Goal: Task Accomplishment & Management: Use online tool/utility

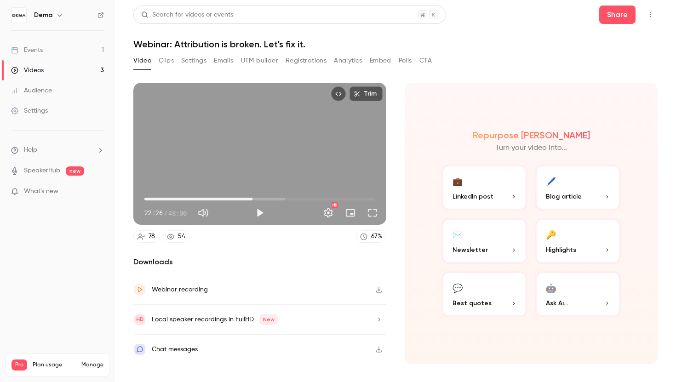
click at [409, 186] on div "Repurpose Ai Turn your video into... 💼 LinkedIn post 🖊️ Blog article ✉️ Newslet…" at bounding box center [530, 223] width 253 height 281
click at [369, 213] on button "Full screen" at bounding box center [372, 213] width 18 height 18
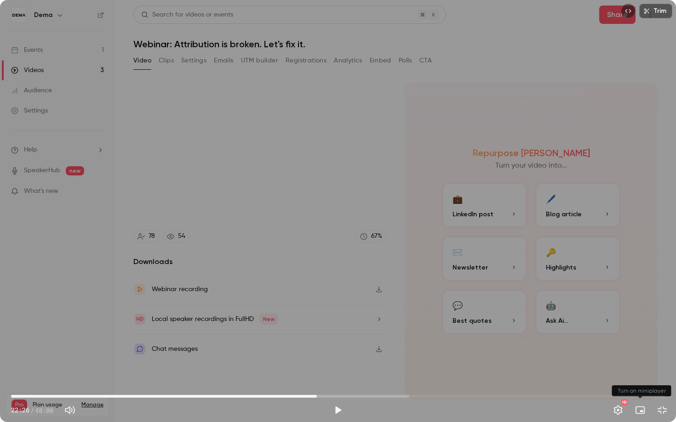
click at [639, 381] on button "Turn on miniplayer" at bounding box center [640, 410] width 18 height 18
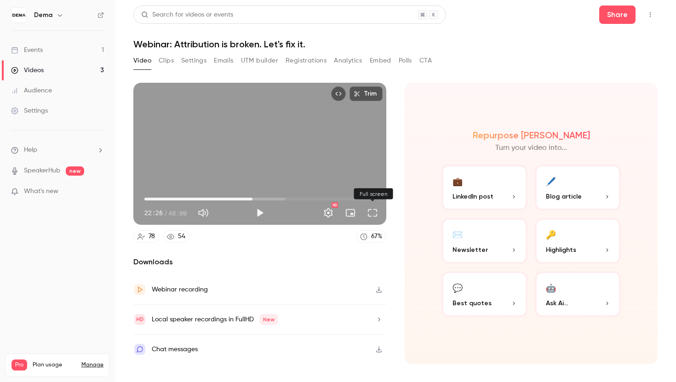
click at [375, 214] on button "Full screen" at bounding box center [372, 213] width 18 height 18
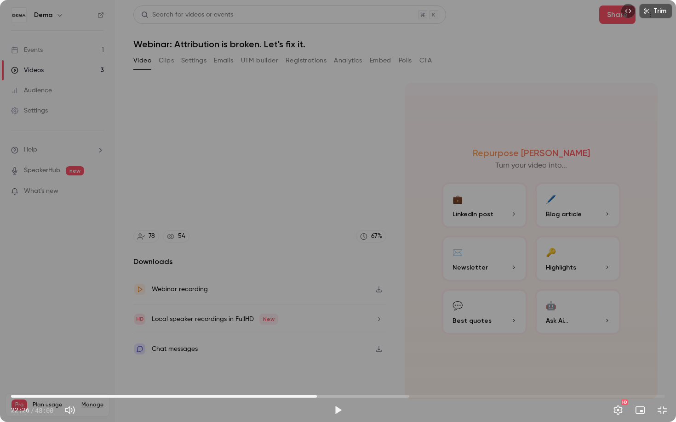
click at [227, 194] on div "Trim 22:26 22:26 / 48:00 HD" at bounding box center [338, 211] width 676 height 422
click at [308, 199] on div "Trim 22:27 22:27 / 48:00 HD" at bounding box center [338, 211] width 676 height 422
type input "******"
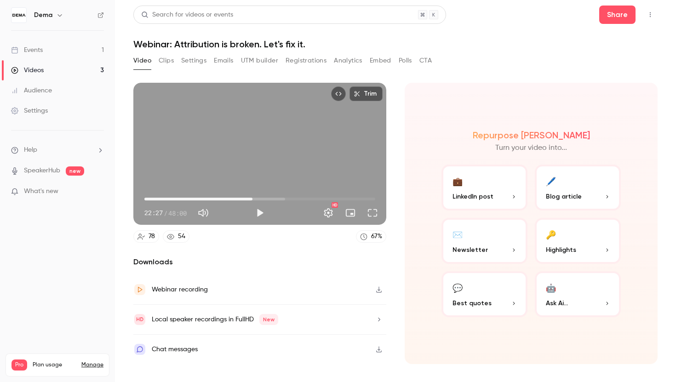
click at [368, 94] on button "Trim" at bounding box center [365, 93] width 33 height 15
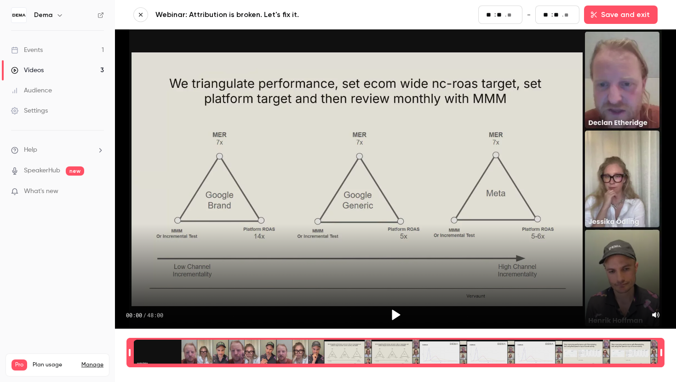
click at [80, 307] on nav "Dema Events 1 Videos 3 Audience Settings Help SpeakerHub new What's new Pro Pla…" at bounding box center [57, 191] width 115 height 382
click at [142, 18] on button "button" at bounding box center [140, 14] width 15 height 15
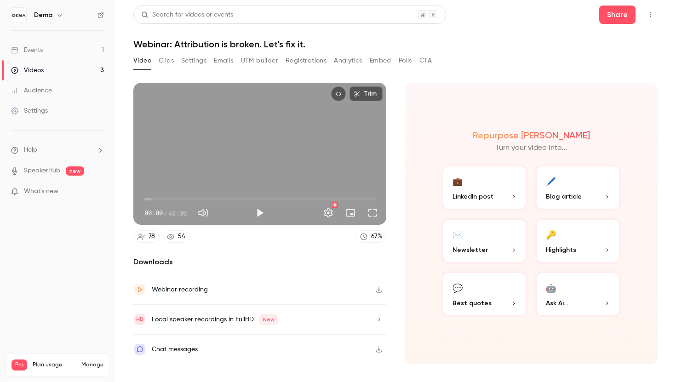
click at [168, 62] on button "Clips" at bounding box center [166, 60] width 15 height 15
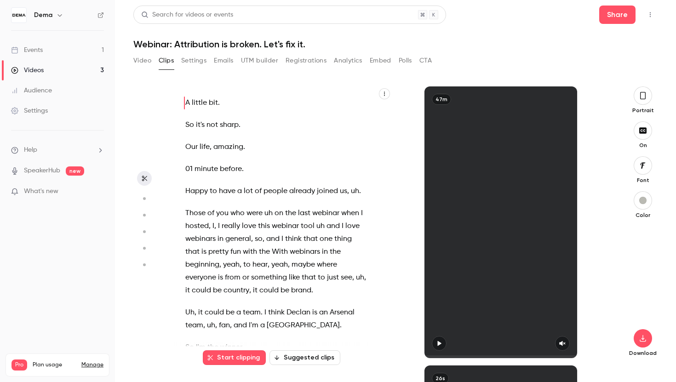
click at [187, 58] on button "Settings" at bounding box center [193, 60] width 25 height 15
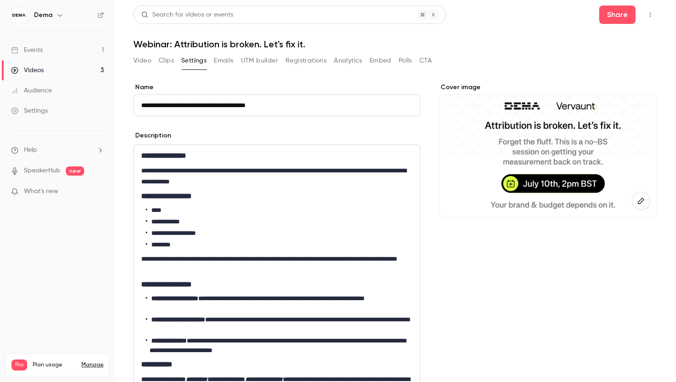
click at [220, 59] on button "Emails" at bounding box center [223, 60] width 19 height 15
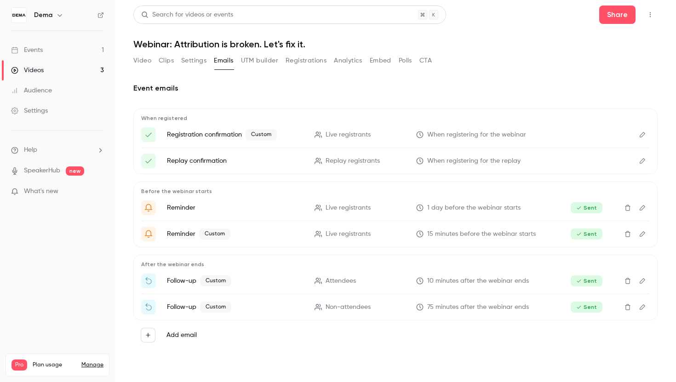
click at [267, 66] on button "UTM builder" at bounding box center [259, 60] width 37 height 15
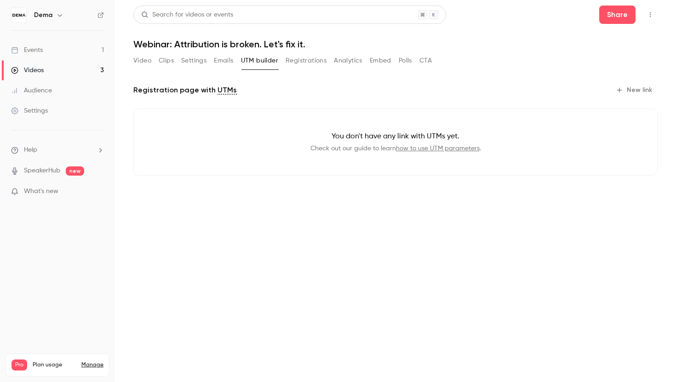
click at [299, 65] on button "Registrations" at bounding box center [305, 60] width 41 height 15
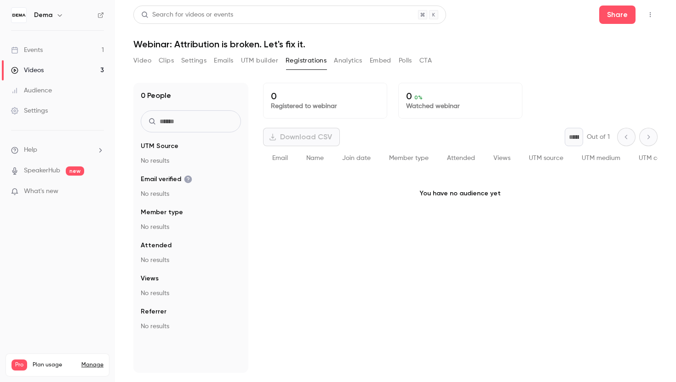
click at [350, 65] on button "Analytics" at bounding box center [348, 60] width 28 height 15
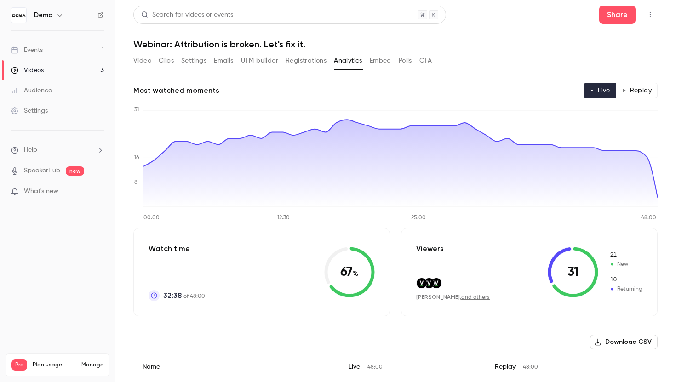
click at [160, 60] on button "Clips" at bounding box center [166, 60] width 15 height 15
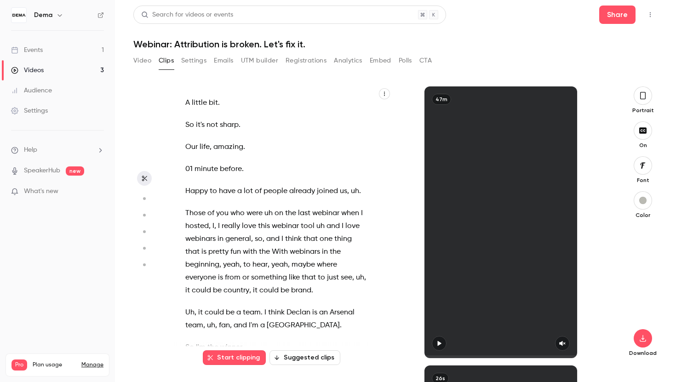
click at [193, 62] on button "Settings" at bounding box center [193, 60] width 25 height 15
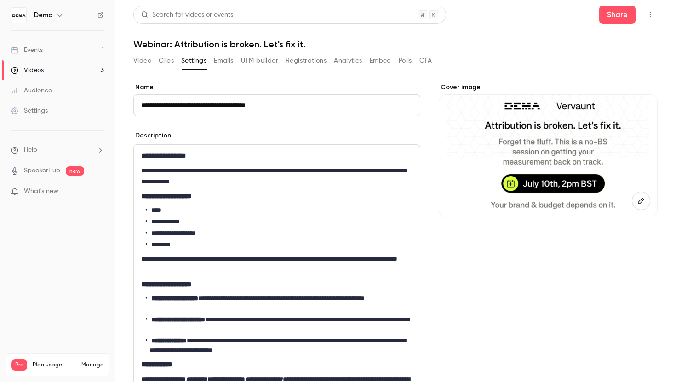
click at [147, 62] on button "Video" at bounding box center [142, 60] width 18 height 15
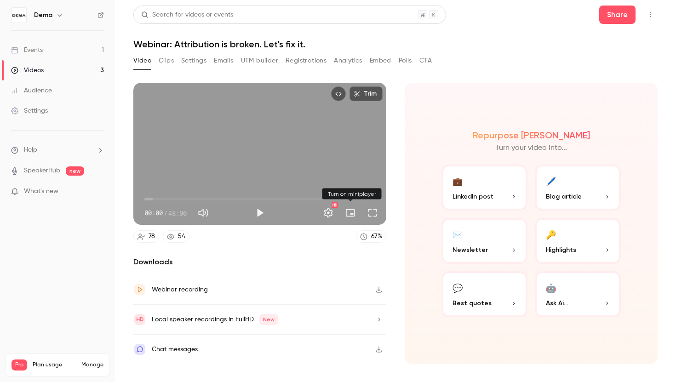
click at [348, 215] on button "Turn on miniplayer" at bounding box center [350, 213] width 18 height 18
click at [348, 215] on button "Turn off miniplayer" at bounding box center [350, 213] width 18 height 18
